Goal: Information Seeking & Learning: Understand process/instructions

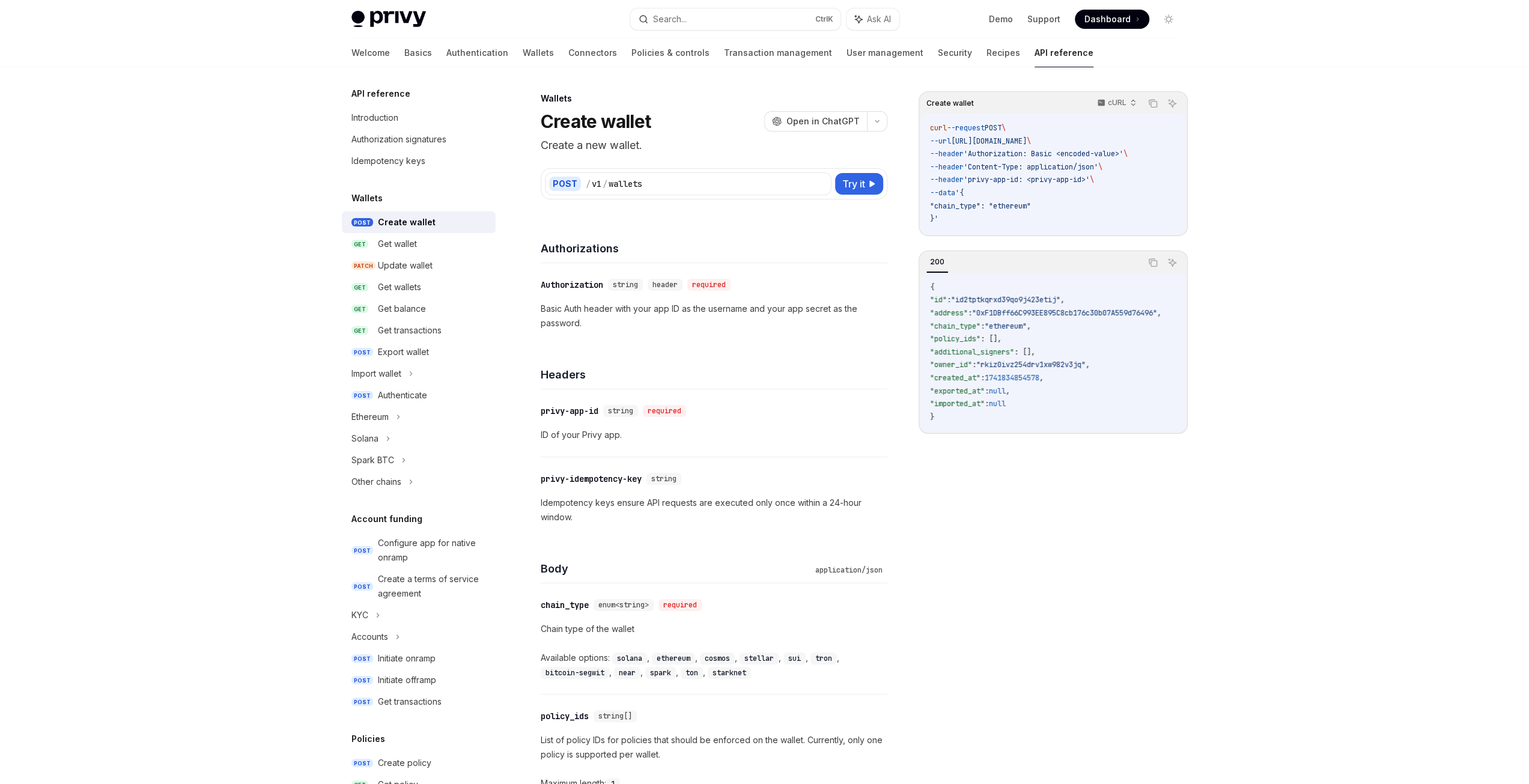
click at [1035, 54] on link "API reference" at bounding box center [1064, 53] width 59 height 29
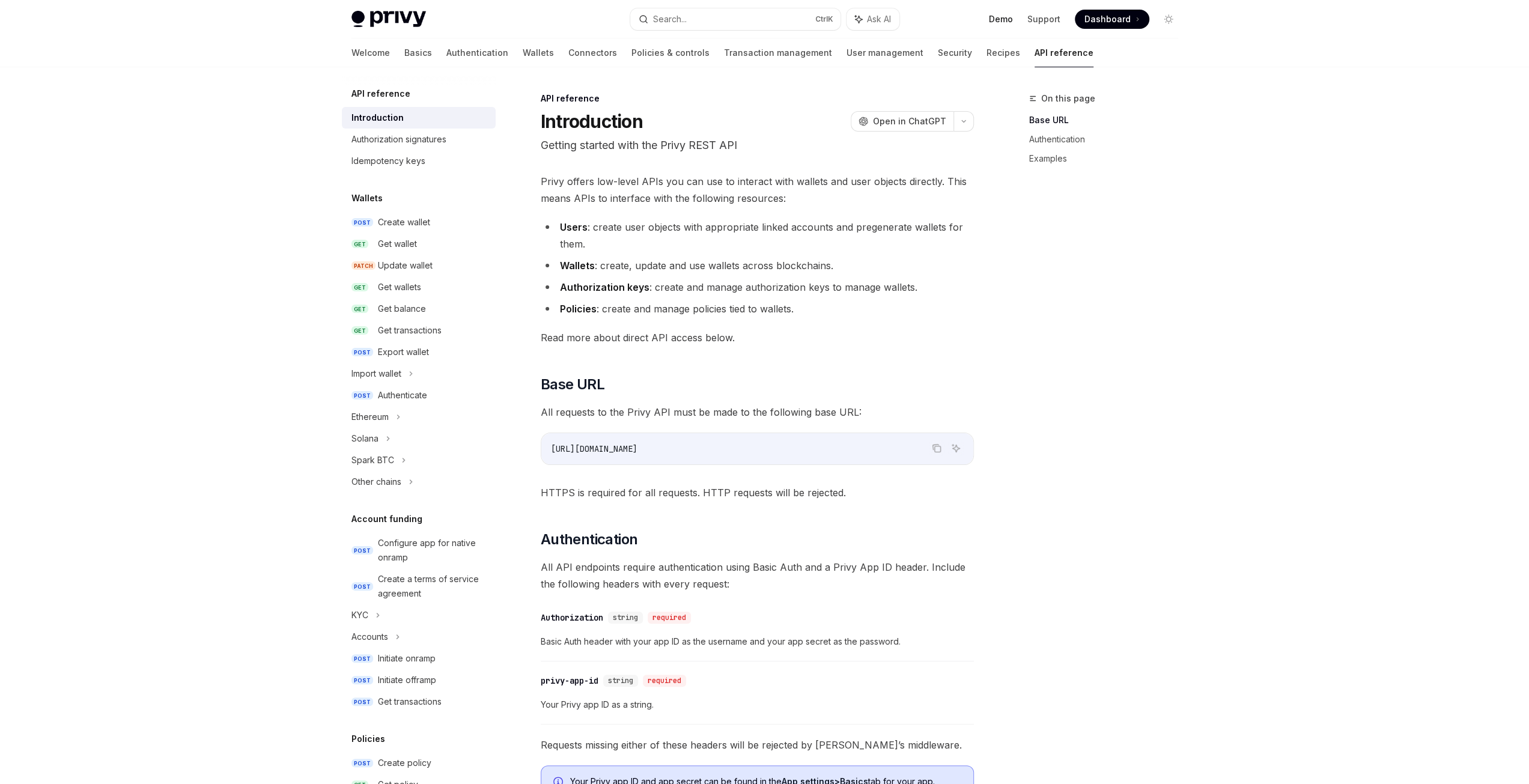
click at [999, 17] on link "Demo" at bounding box center [1001, 19] width 24 height 12
click at [418, 131] on link "Authorization signatures" at bounding box center [418, 139] width 154 height 22
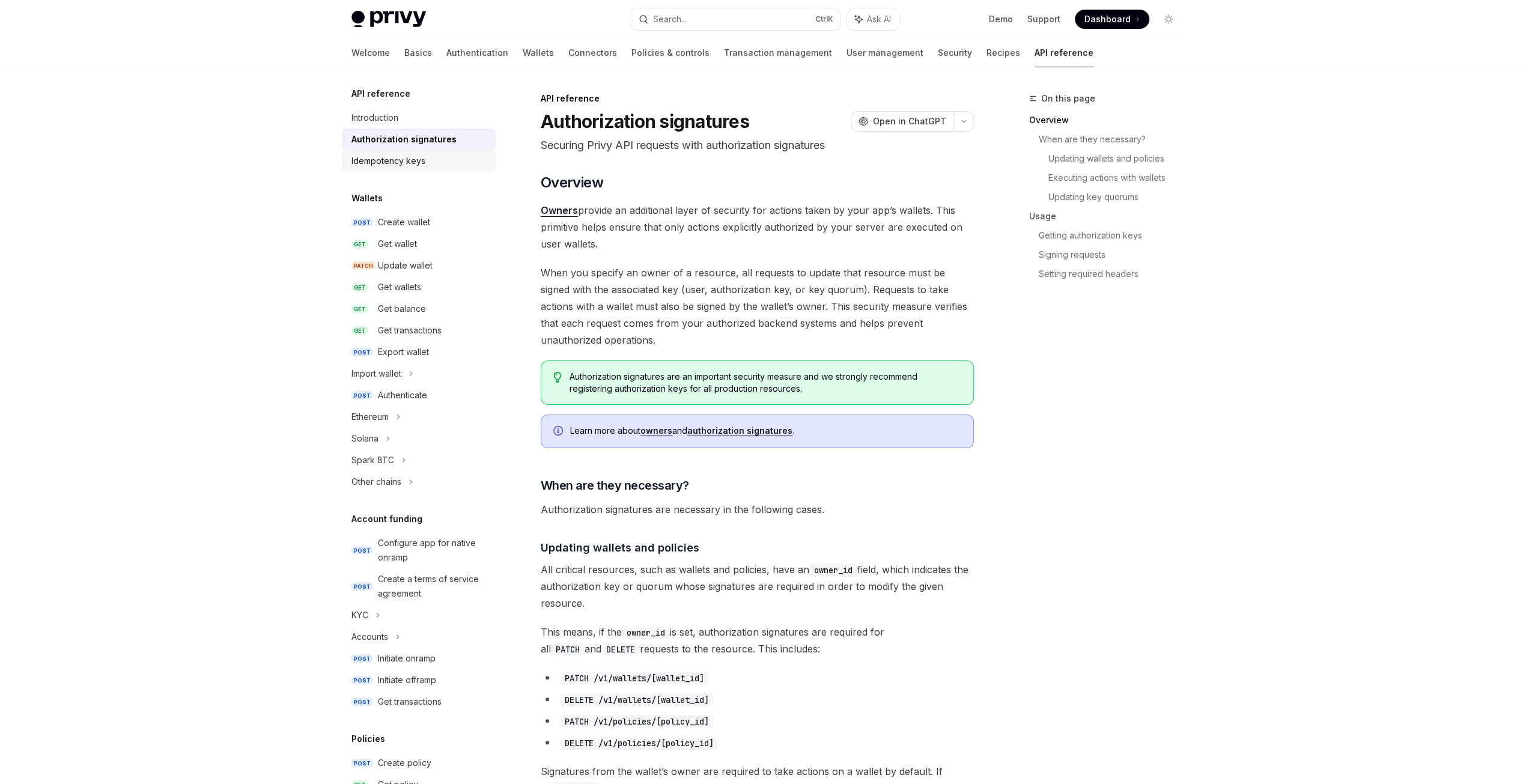
click at [406, 165] on div "Idempotency keys" at bounding box center [388, 161] width 74 height 14
type textarea "*"
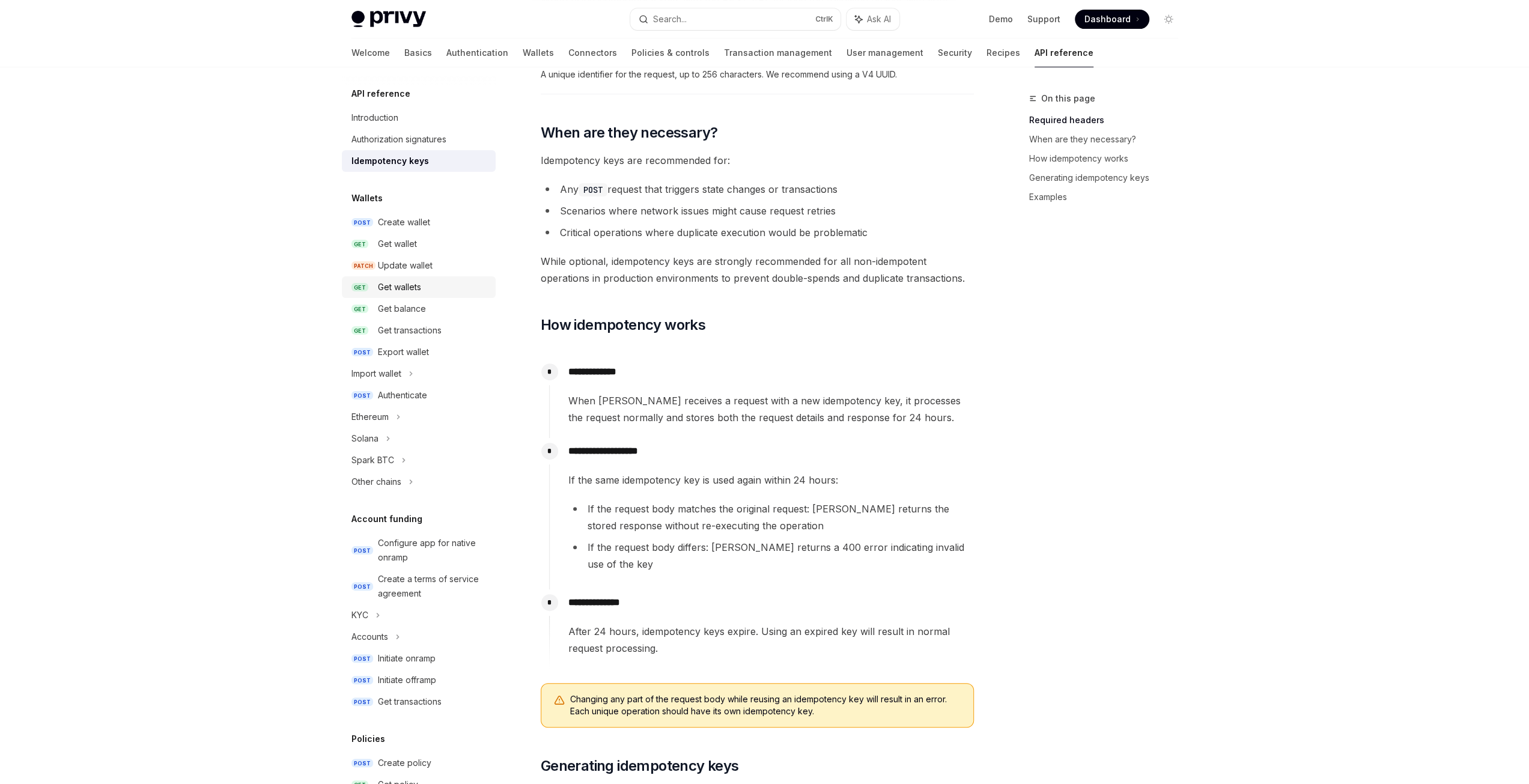
scroll to position [287, 0]
